Goal: Task Accomplishment & Management: Use online tool/utility

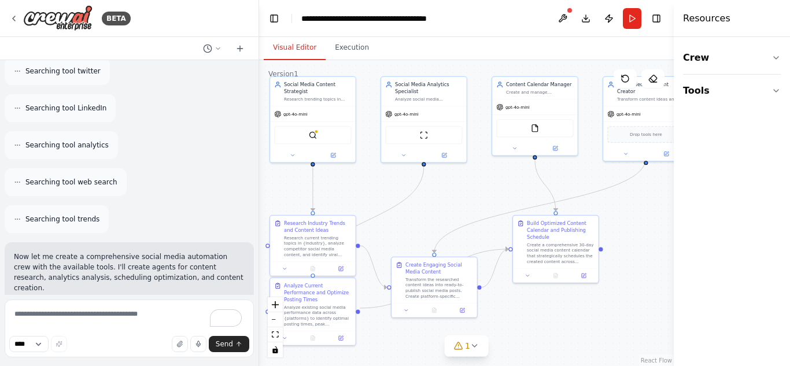
scroll to position [454, 0]
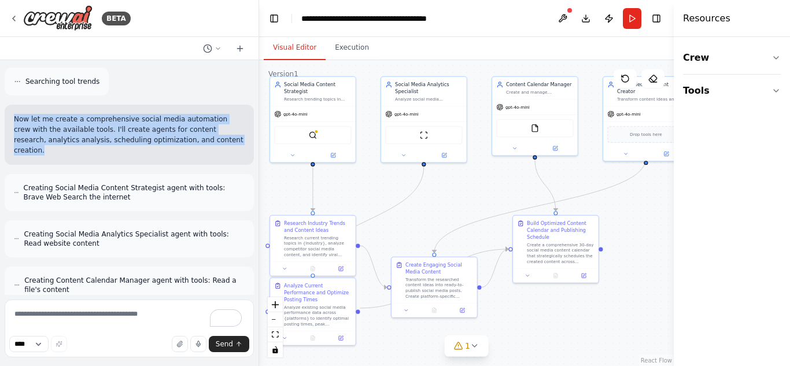
drag, startPoint x: 16, startPoint y: 109, endPoint x: 194, endPoint y: 132, distance: 178.9
click at [194, 132] on p "Now let me create a comprehensive social media automation crew with the availab…" at bounding box center [129, 135] width 231 height 42
copy p "Now let me create a comprehensive social media automation crew with the availab…"
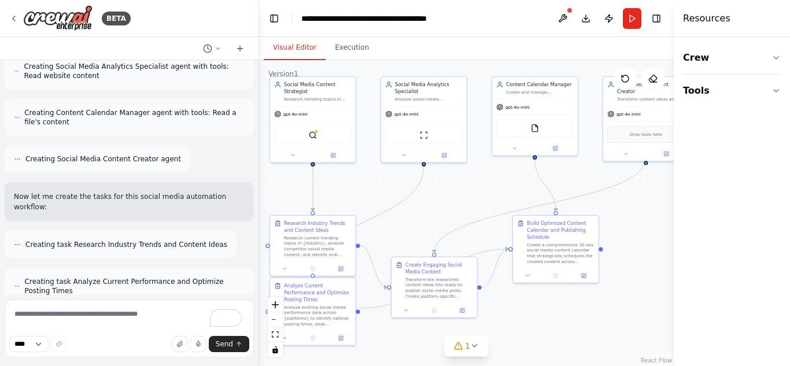
scroll to position [621, 0]
click at [748, 91] on button "Tools" at bounding box center [732, 91] width 98 height 32
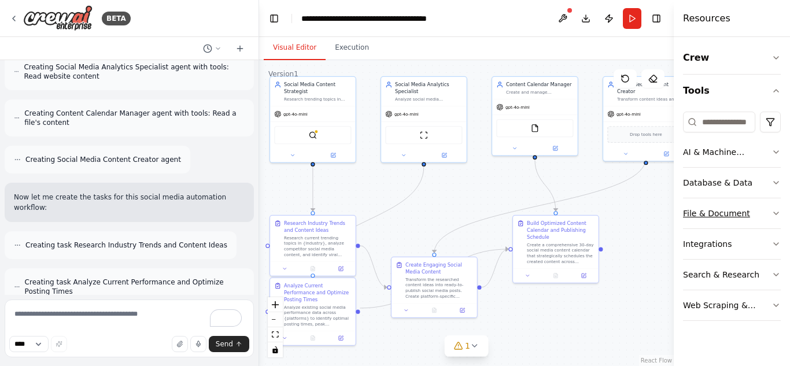
click at [718, 217] on div "File & Document" at bounding box center [716, 214] width 67 height 12
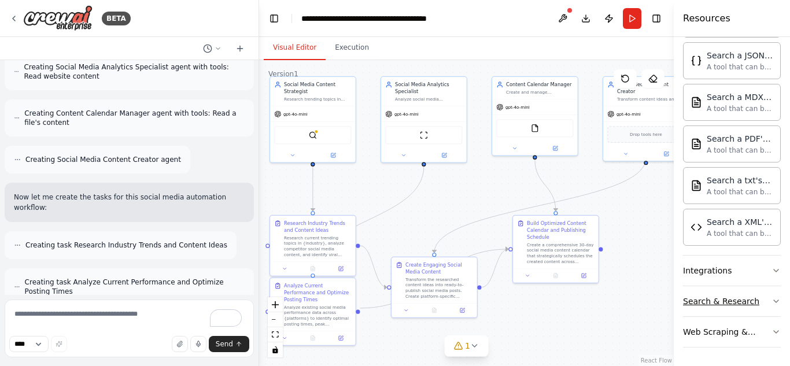
scroll to position [1408, 0]
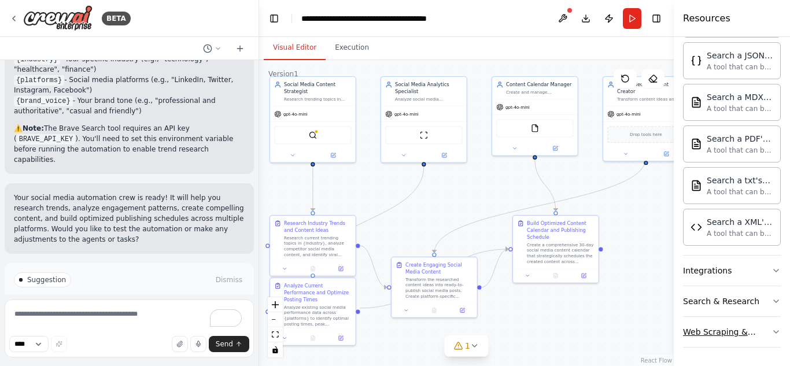
click at [713, 330] on div "Web Scraping & Browsing" at bounding box center [727, 332] width 88 height 12
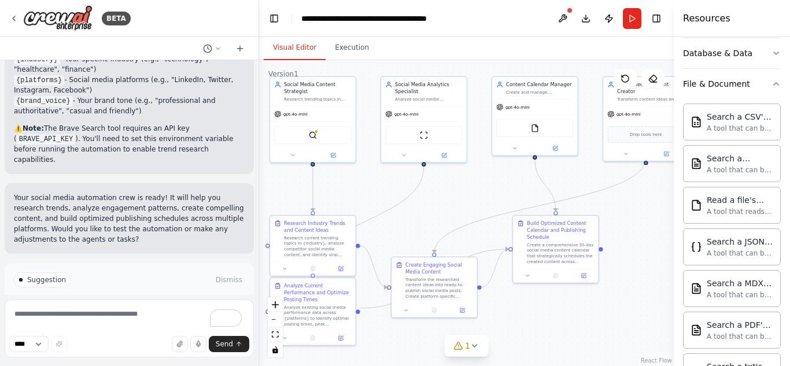
scroll to position [64, 0]
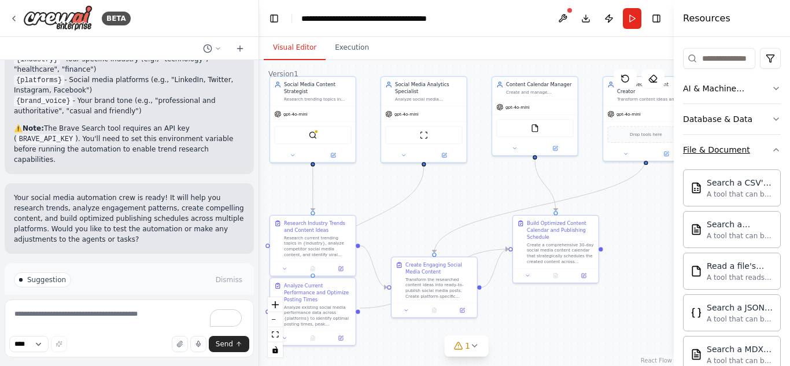
click at [771, 150] on icon "button" at bounding box center [775, 149] width 9 height 9
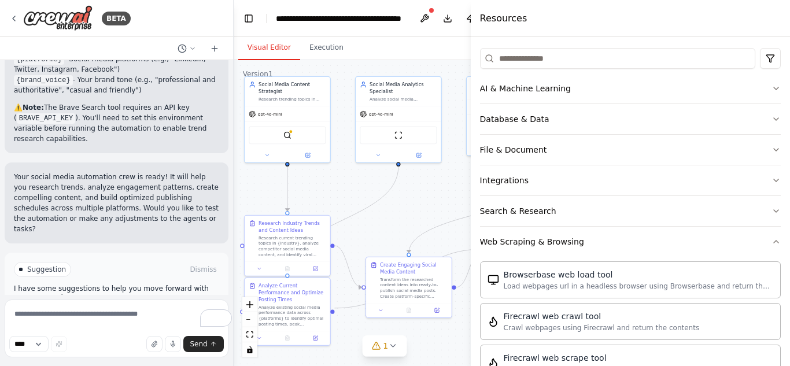
scroll to position [1480, 0]
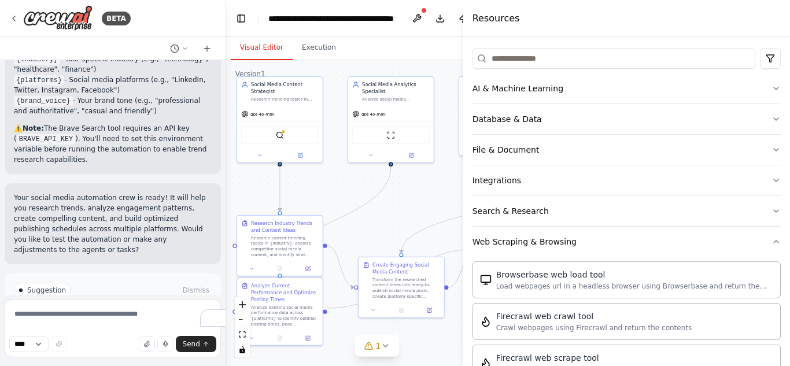
drag, startPoint x: 676, startPoint y: 163, endPoint x: 416, endPoint y: 209, distance: 264.2
click at [416, 209] on div "BETA Create a crew that schedules and publishes social media content across mul…" at bounding box center [395, 183] width 790 height 366
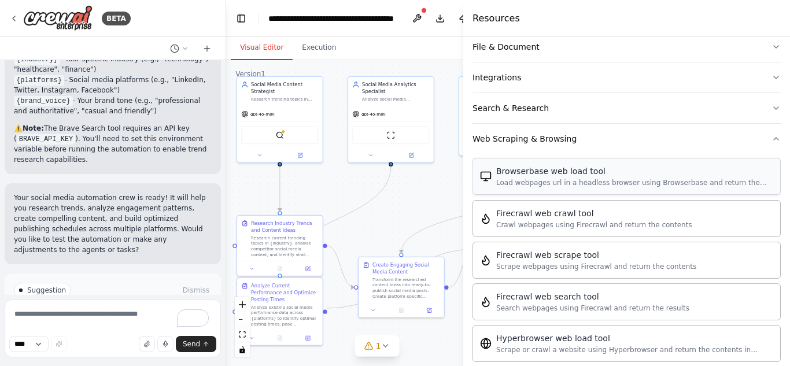
scroll to position [140, 0]
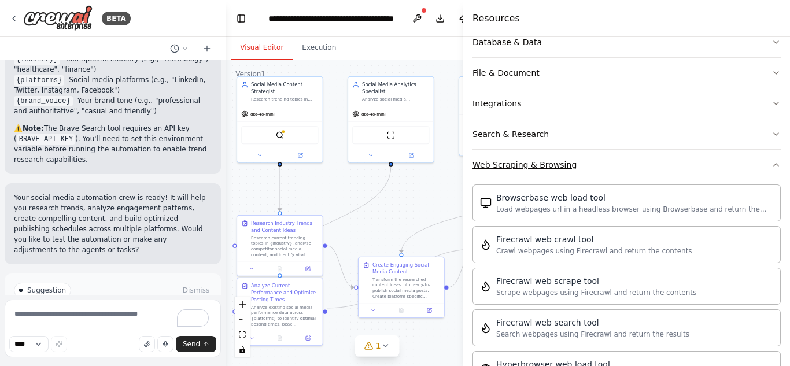
click at [771, 164] on icon "button" at bounding box center [775, 164] width 9 height 9
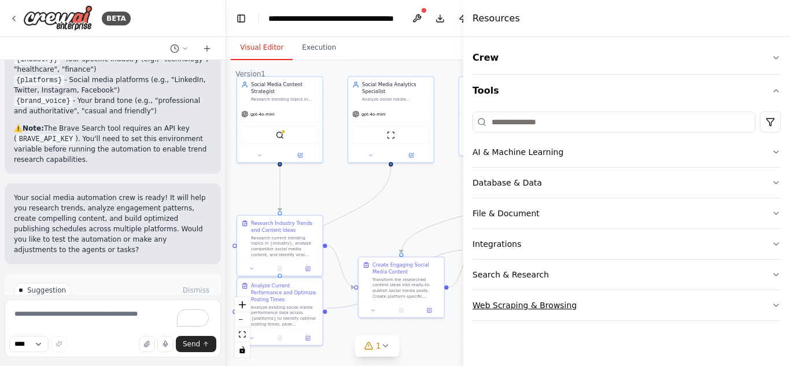
scroll to position [0, 0]
click at [648, 186] on button "Database & Data" at bounding box center [626, 183] width 308 height 30
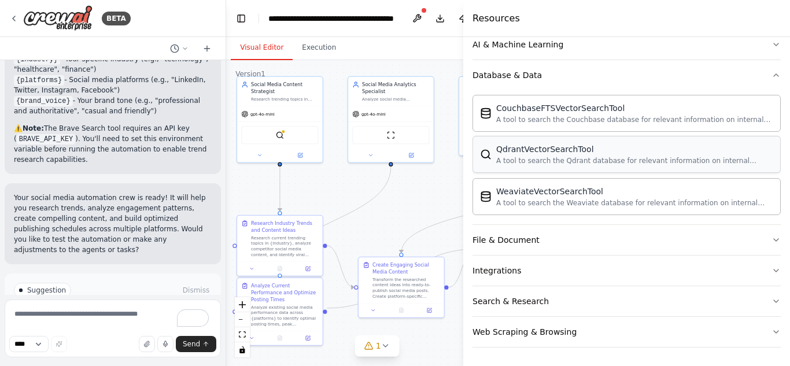
scroll to position [107, 0]
click at [641, 248] on button "File & Document" at bounding box center [626, 240] width 308 height 30
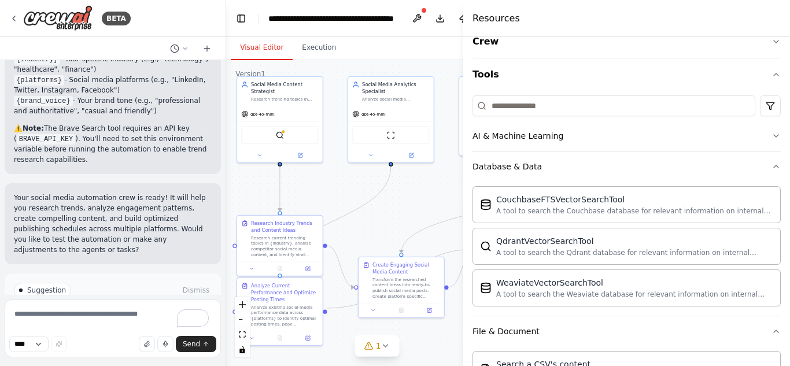
scroll to position [7, 0]
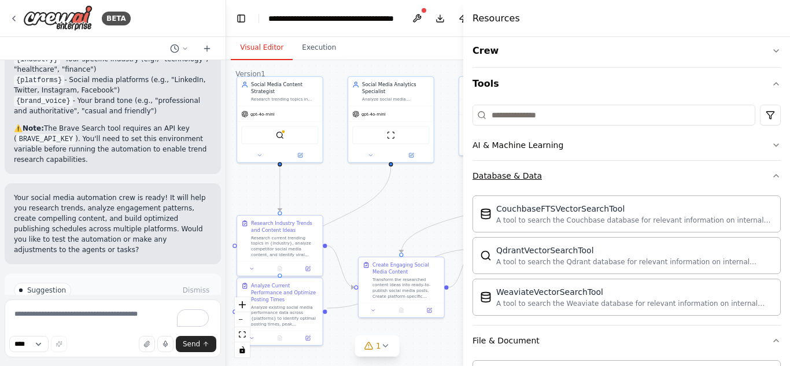
click at [771, 175] on icon "button" at bounding box center [775, 175] width 9 height 9
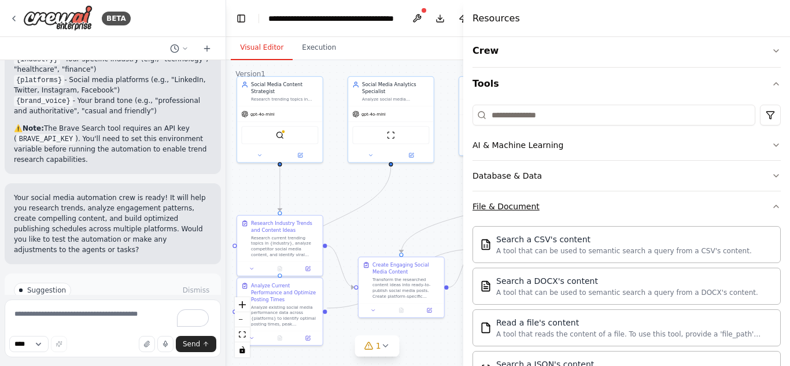
click at [771, 205] on icon "button" at bounding box center [775, 206] width 9 height 9
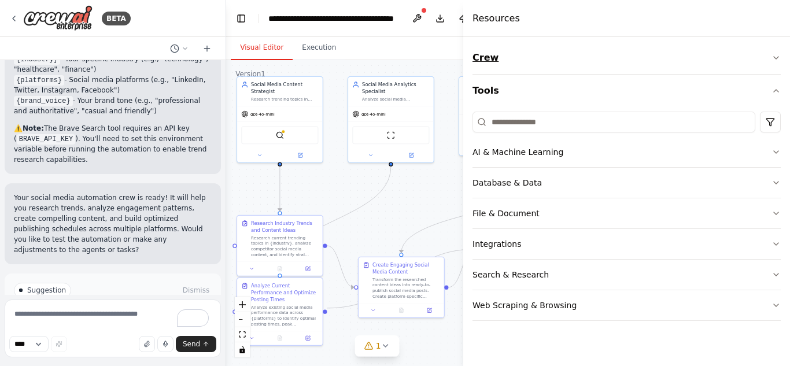
click at [719, 58] on button "Crew" at bounding box center [626, 58] width 308 height 32
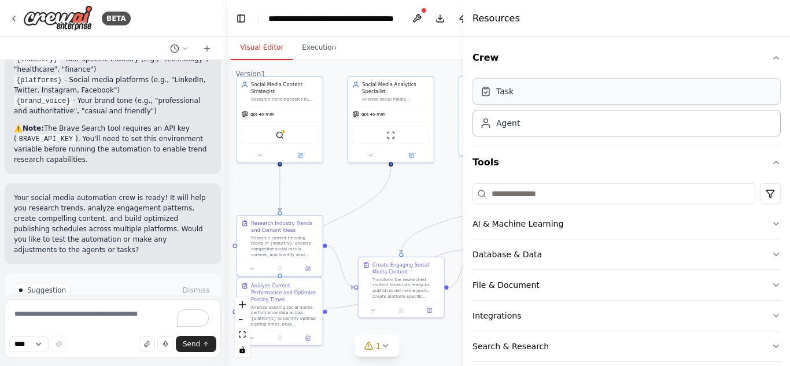
click at [550, 97] on div "Task" at bounding box center [626, 91] width 308 height 27
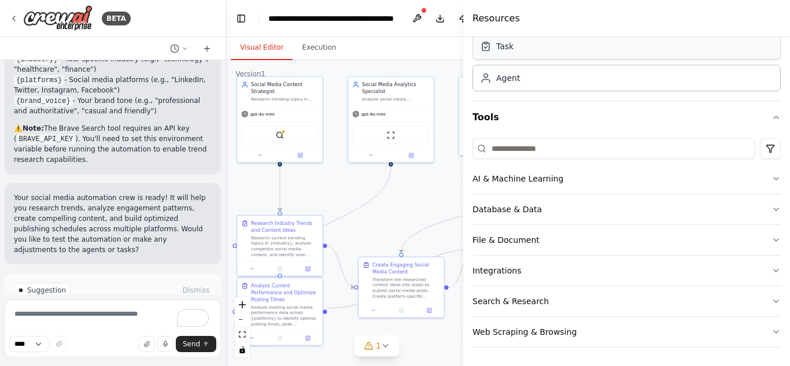
scroll to position [45, 0]
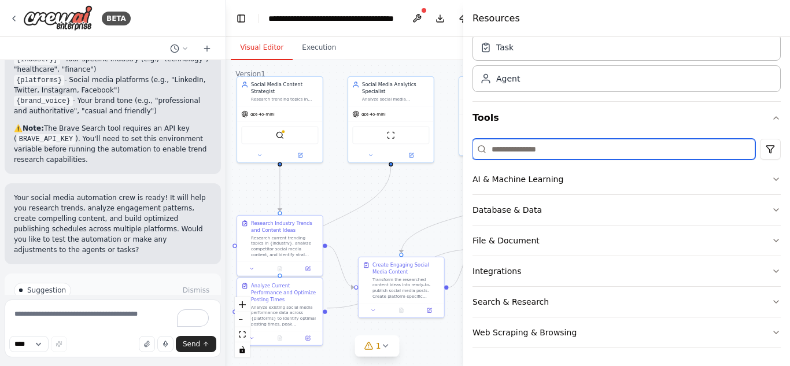
click at [523, 154] on input at bounding box center [613, 149] width 283 height 21
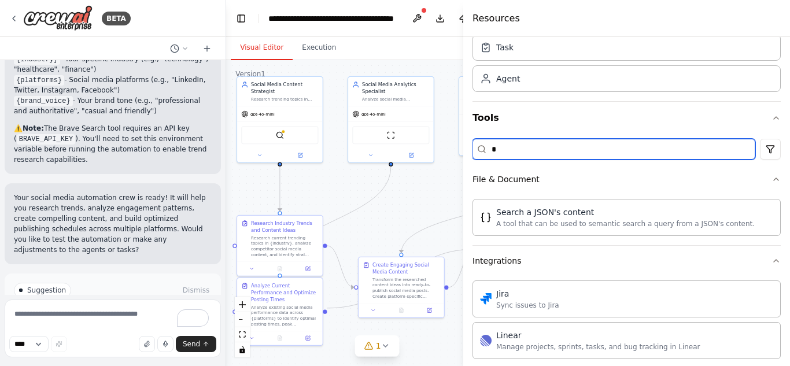
scroll to position [0, 0]
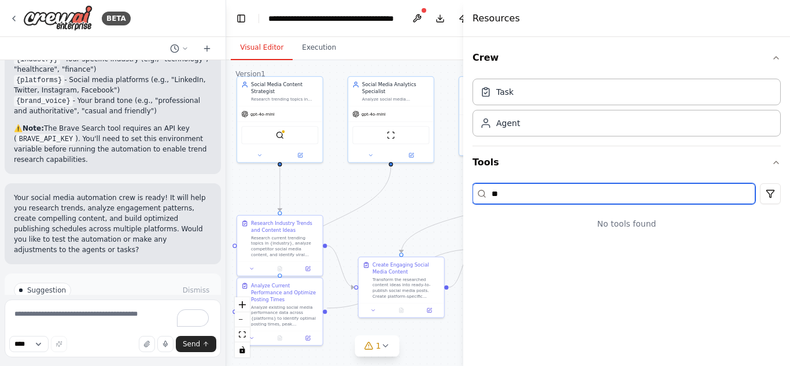
type input "*"
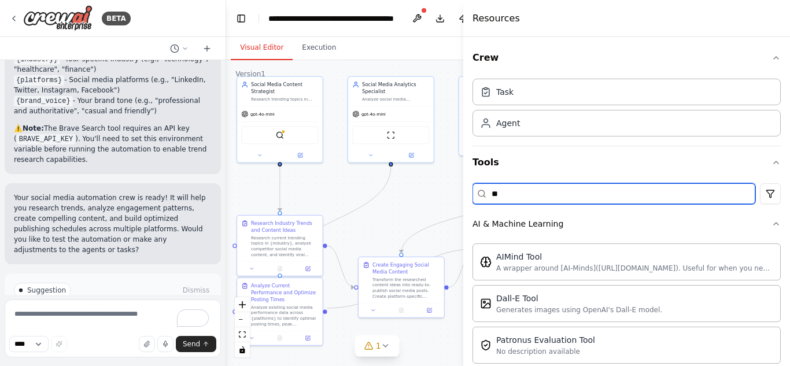
type input "*"
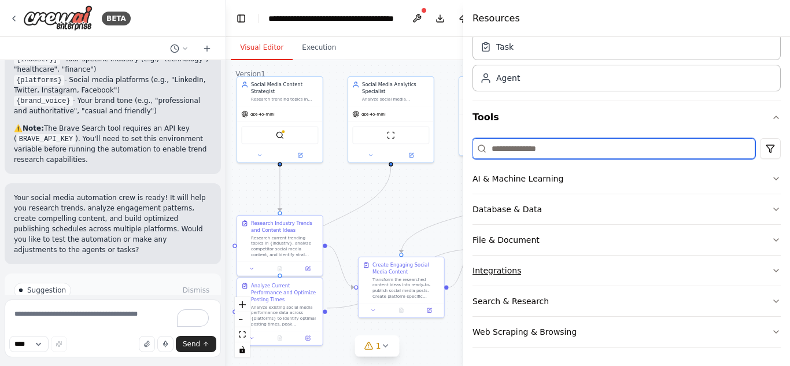
scroll to position [45, 0]
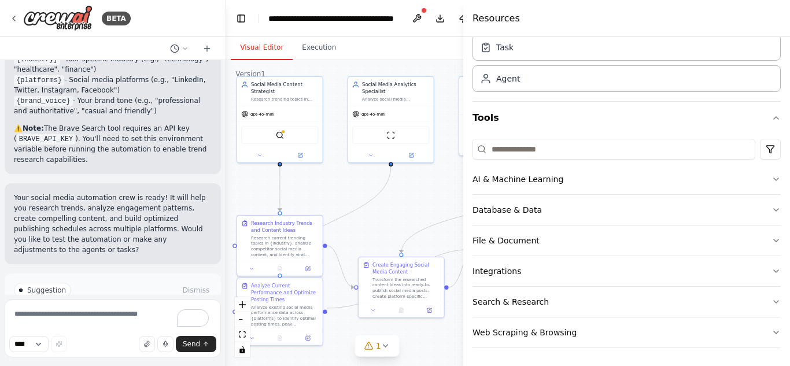
click at [447, 184] on div ".deletable-edge-delete-btn { width: 20px; height: 20px; border: 0px solid #ffff…" at bounding box center [377, 213] width 302 height 306
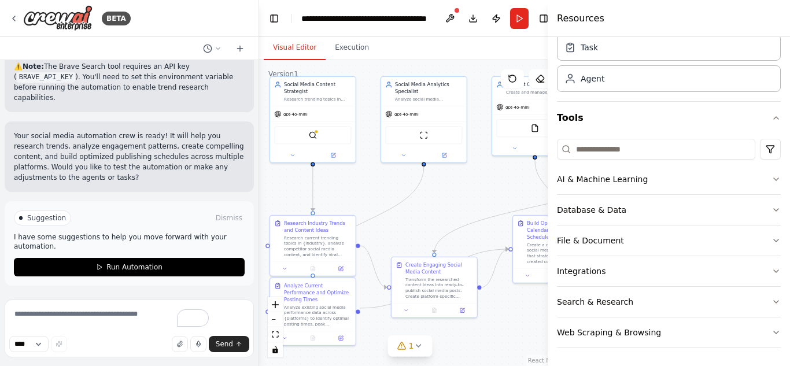
scroll to position [1408, 0]
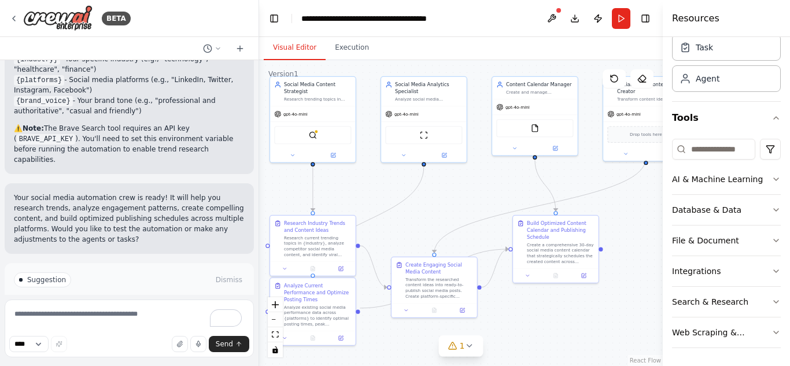
drag, startPoint x: 465, startPoint y: 169, endPoint x: 663, endPoint y: 174, distance: 197.2
click at [663, 174] on div at bounding box center [665, 183] width 5 height 366
click at [620, 16] on button "Run" at bounding box center [621, 18] width 19 height 21
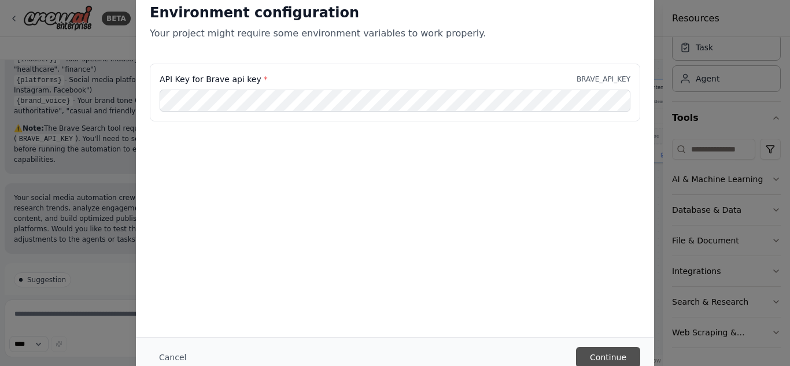
scroll to position [0, 0]
click at [622, 355] on button "Continue" at bounding box center [608, 357] width 64 height 21
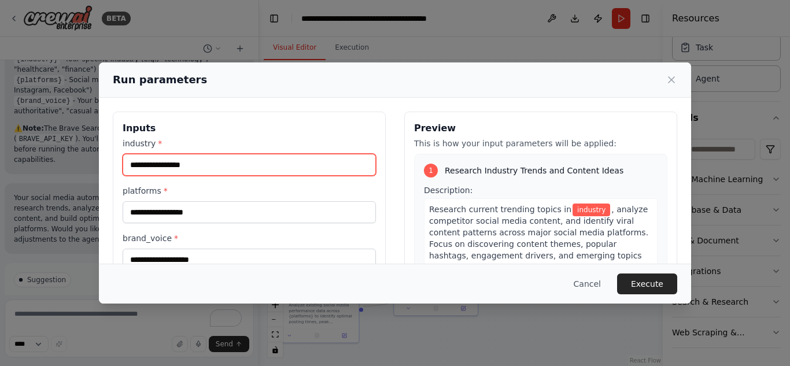
click at [212, 168] on input "industry *" at bounding box center [249, 165] width 253 height 22
type input "**"
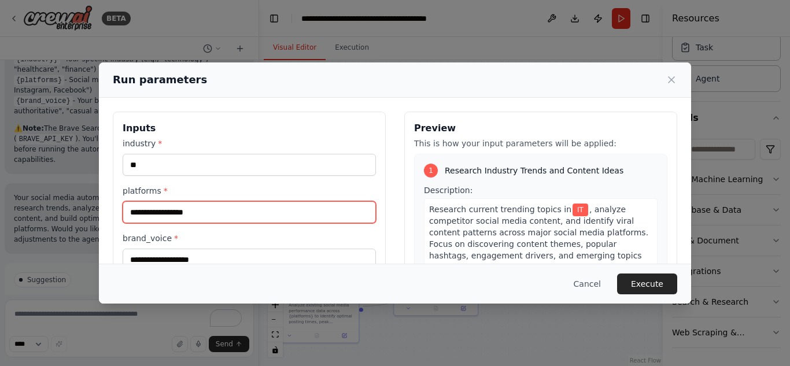
click at [180, 215] on input "platforms *" at bounding box center [249, 212] width 253 height 22
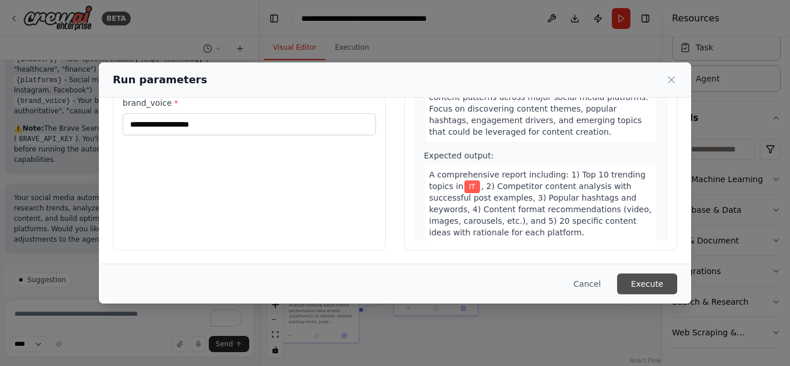
type input "*********"
click at [648, 280] on button "Execute" at bounding box center [647, 283] width 60 height 21
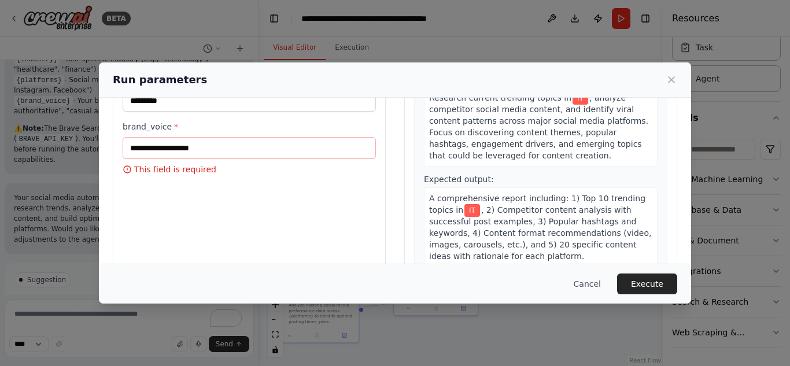
scroll to position [112, 0]
drag, startPoint x: 174, startPoint y: 128, endPoint x: 120, endPoint y: 130, distance: 54.4
click at [120, 130] on div "Inputs industry * ** platforms * ********* brand_voice * This field is required" at bounding box center [249, 137] width 273 height 274
copy label "brand_voice *"
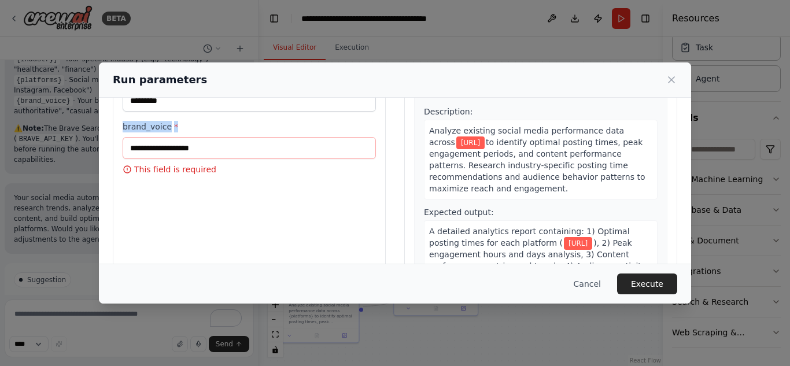
scroll to position [221, 0]
click at [674, 83] on icon at bounding box center [671, 80] width 6 height 6
